Goal: Information Seeking & Learning: Learn about a topic

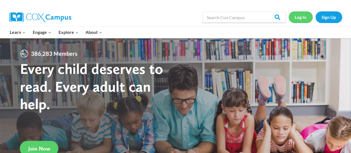
click at [300, 18] on link "Log In" at bounding box center [301, 16] width 24 height 11
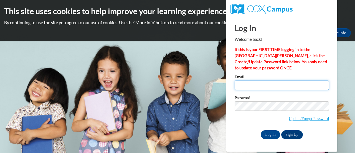
click at [256, 84] on input "Email" at bounding box center [282, 84] width 94 height 9
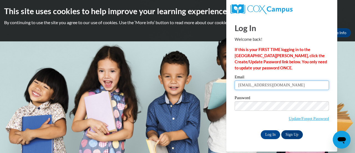
type input "gorskis@w-csd.org"
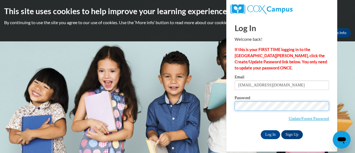
click at [261, 130] on input "Log In" at bounding box center [270, 134] width 19 height 9
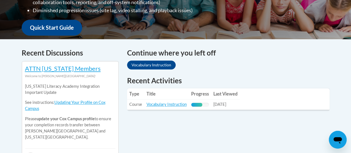
scroll to position [201, 0]
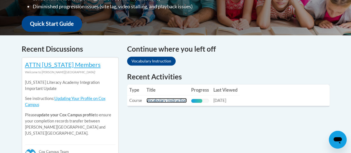
click at [152, 98] on link "Vocabulary Instruction" at bounding box center [166, 100] width 40 height 5
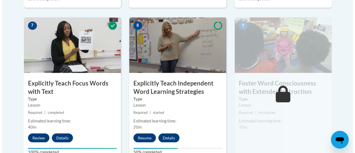
scroll to position [479, 0]
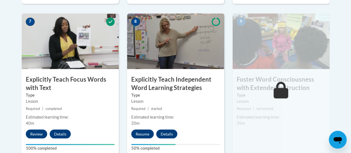
click at [143, 133] on button "Resume" at bounding box center [142, 133] width 22 height 9
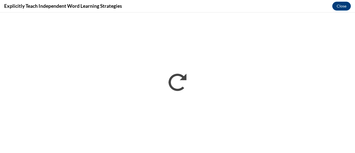
scroll to position [0, 0]
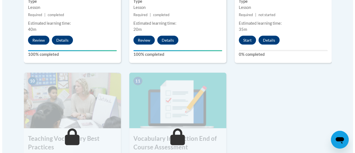
scroll to position [569, 0]
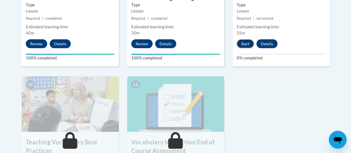
click at [243, 40] on button "Start" at bounding box center [245, 43] width 17 height 9
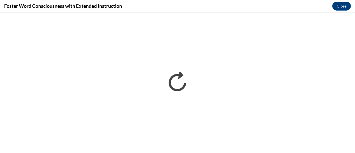
scroll to position [0, 0]
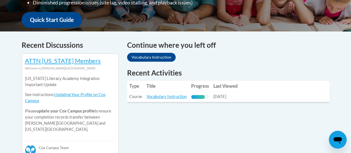
scroll to position [210, 0]
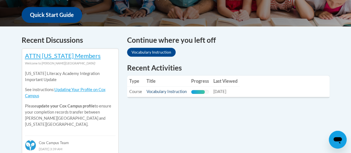
click at [171, 92] on link "Vocabulary Instruction" at bounding box center [166, 91] width 40 height 5
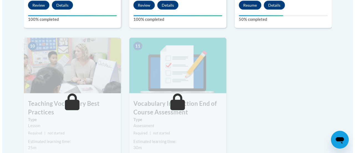
scroll to position [577, 0]
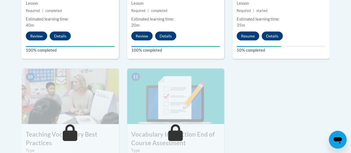
click at [248, 36] on button "Resume" at bounding box center [248, 36] width 22 height 9
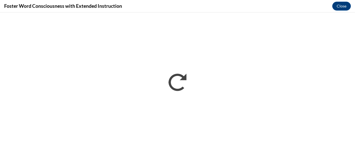
scroll to position [0, 0]
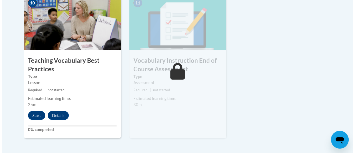
scroll to position [657, 0]
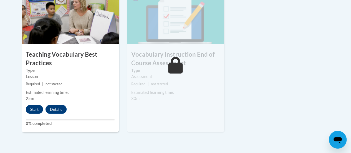
click at [33, 109] on button "Start" at bounding box center [34, 109] width 17 height 9
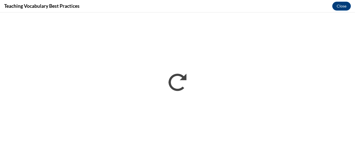
scroll to position [0, 0]
